Goal: Transaction & Acquisition: Purchase product/service

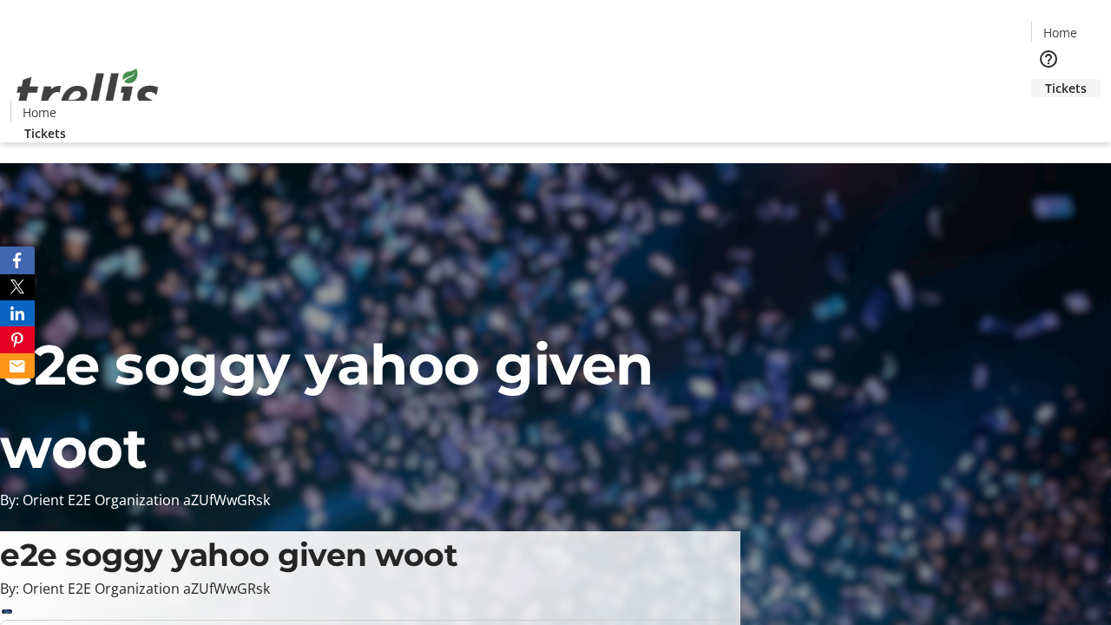
click at [1045, 79] on span "Tickets" at bounding box center [1066, 88] width 42 height 18
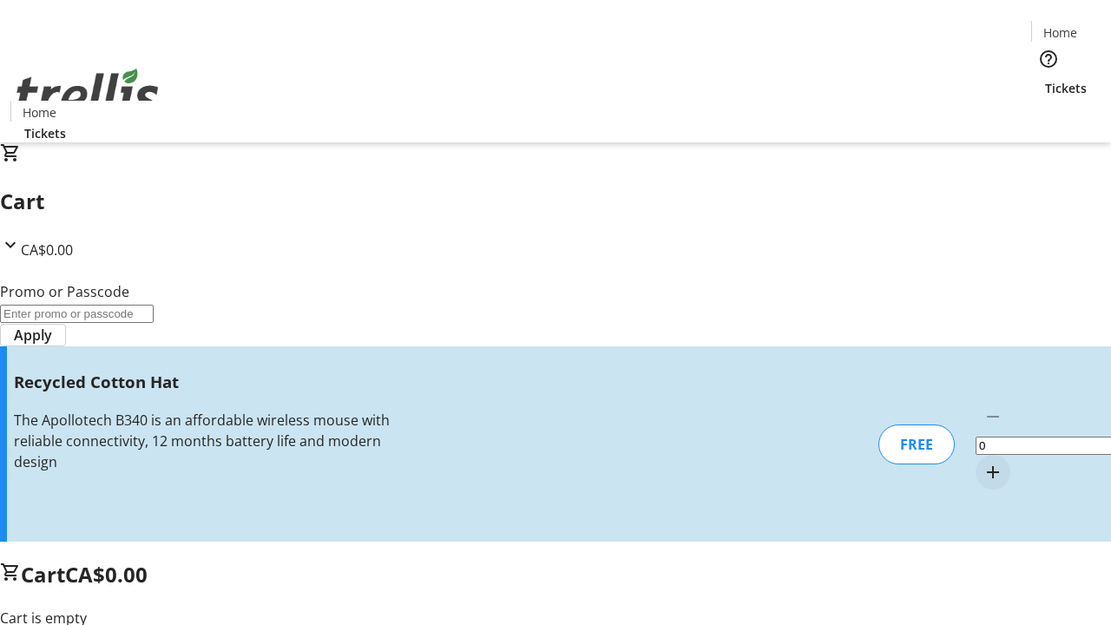
click at [982, 462] on mat-icon "Increment by one" at bounding box center [992, 472] width 21 height 21
type input "1"
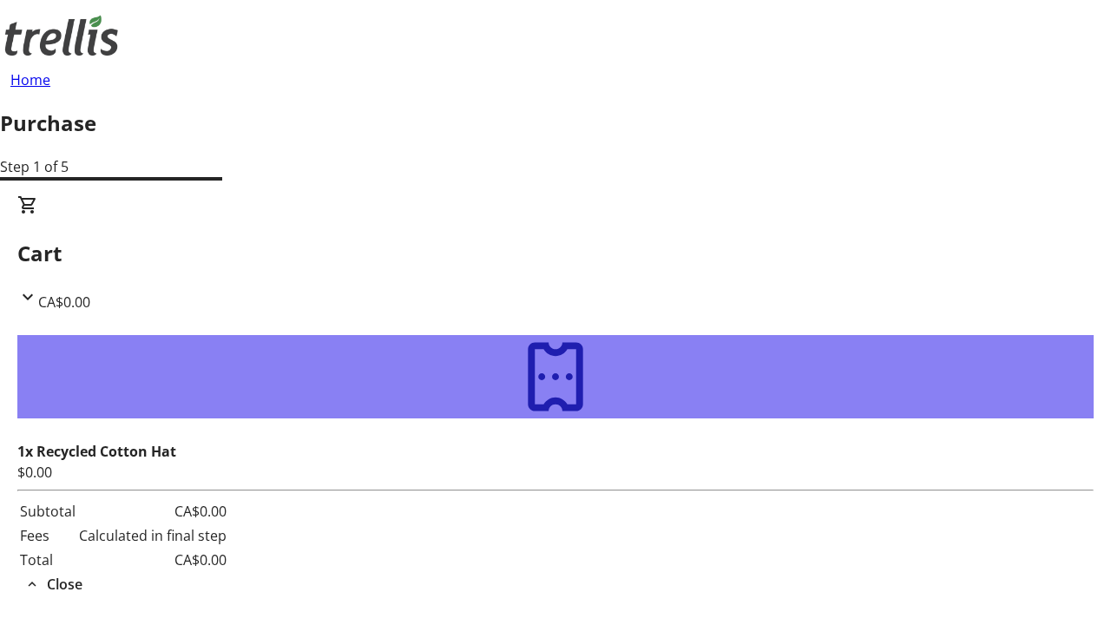
type input "[EMAIL_ADDRESS][DOMAIN_NAME]"
type input "[PERSON_NAME]"
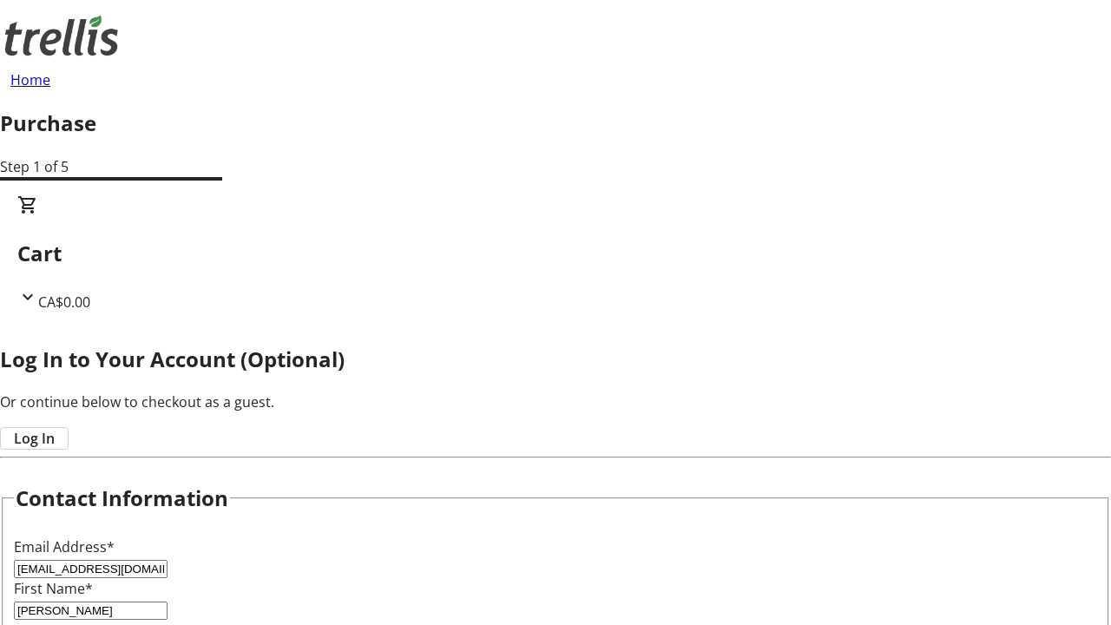
type input "Schaden"
